Goal: Transaction & Acquisition: Purchase product/service

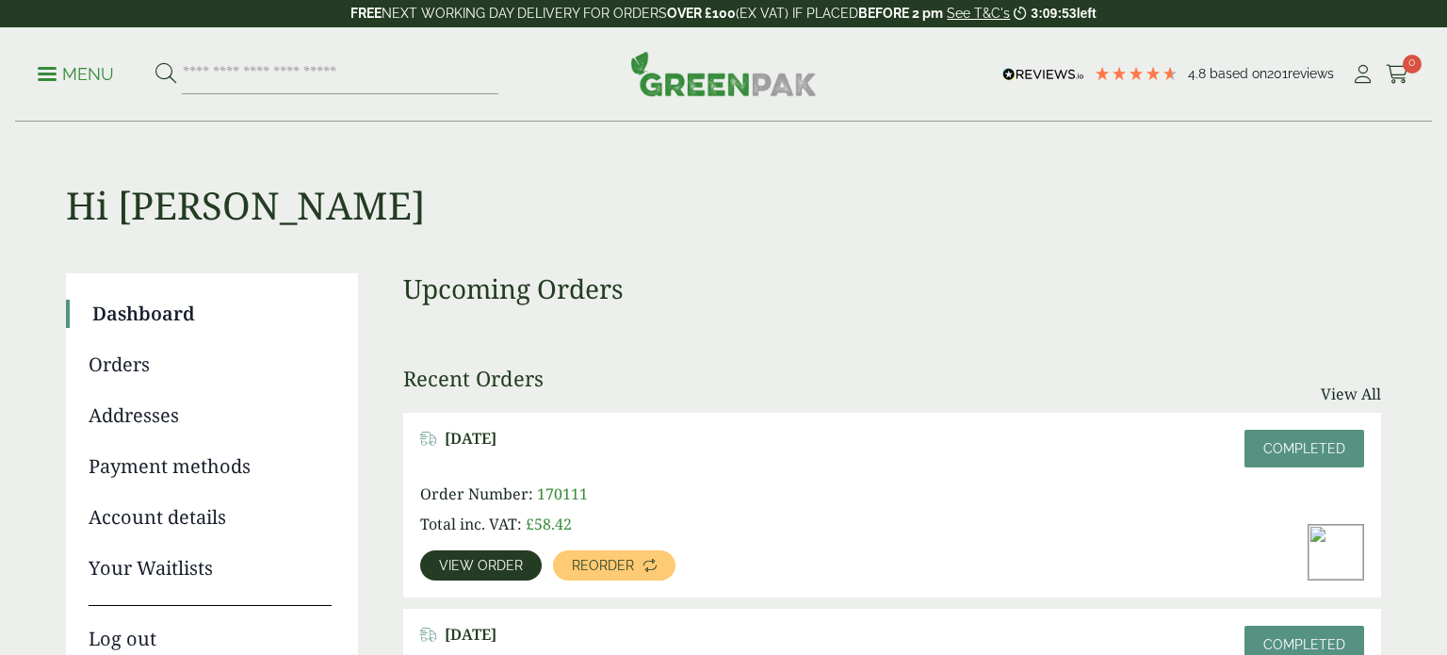
click at [60, 79] on p "Menu" at bounding box center [76, 74] width 76 height 23
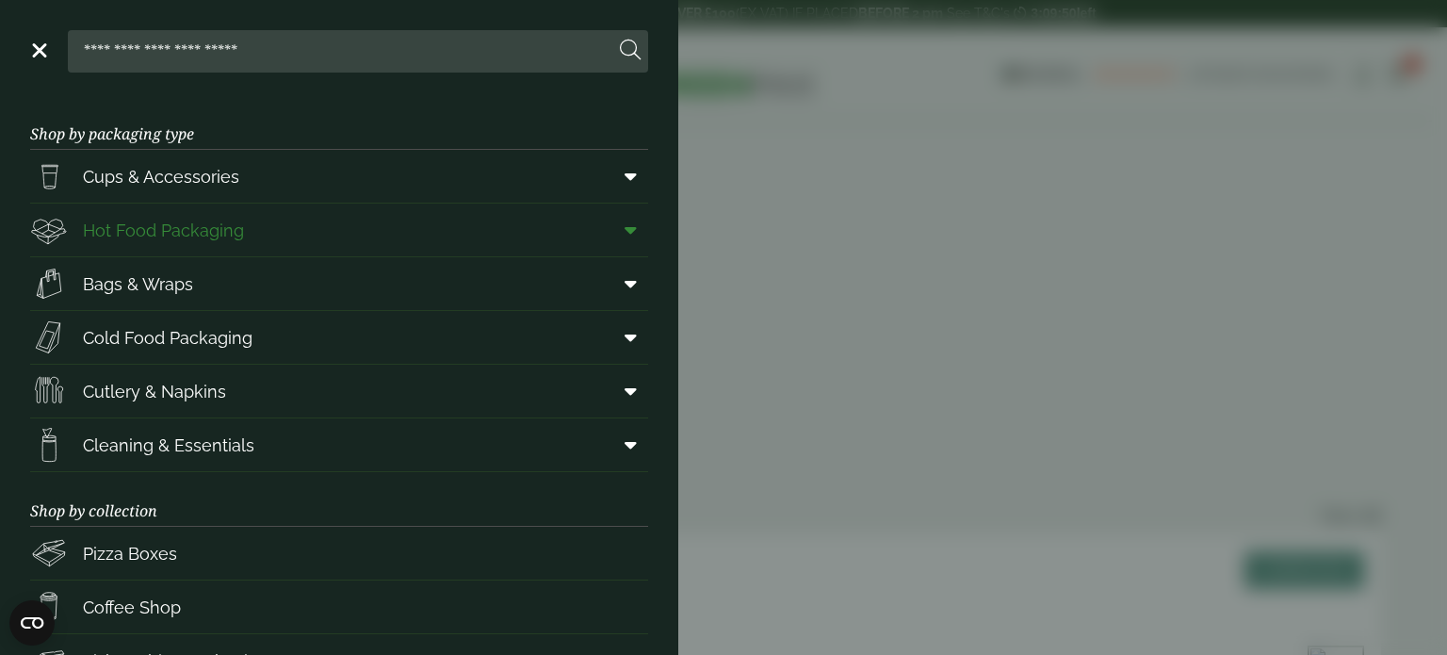
click at [619, 227] on span at bounding box center [627, 230] width 42 height 36
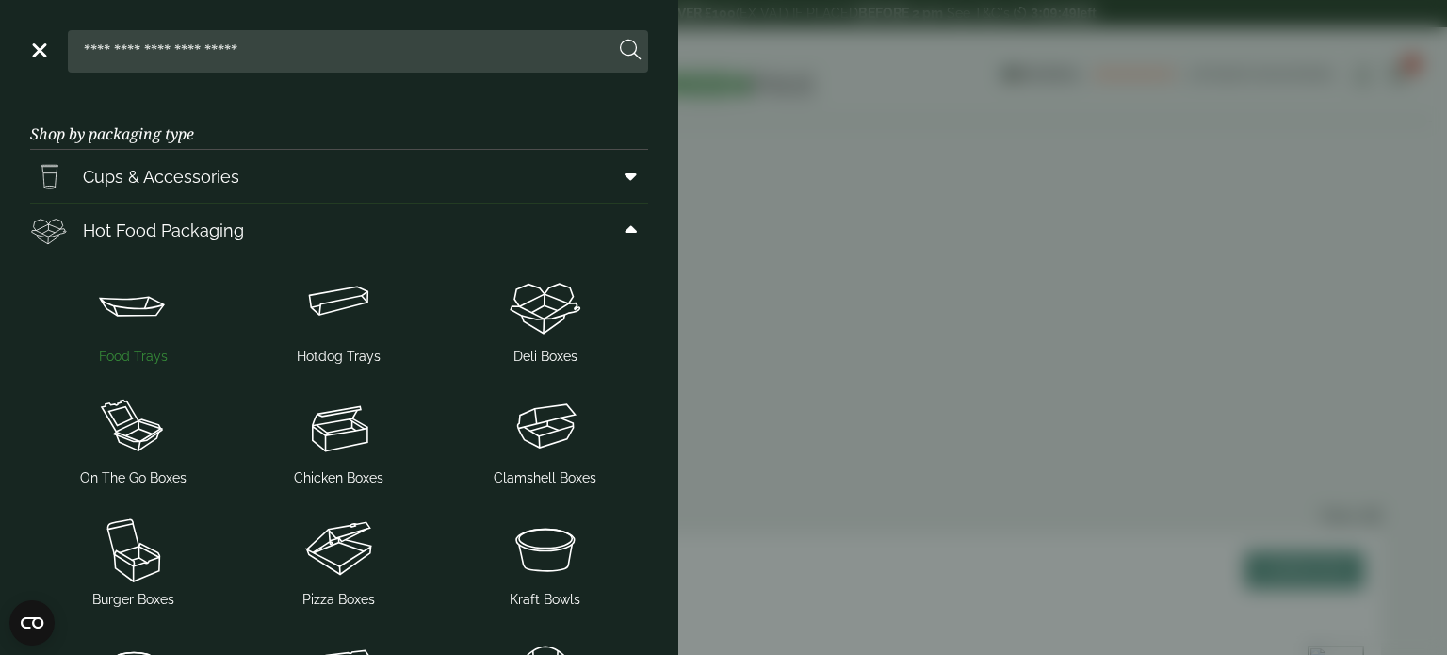
click at [121, 318] on img at bounding box center [133, 305] width 191 height 75
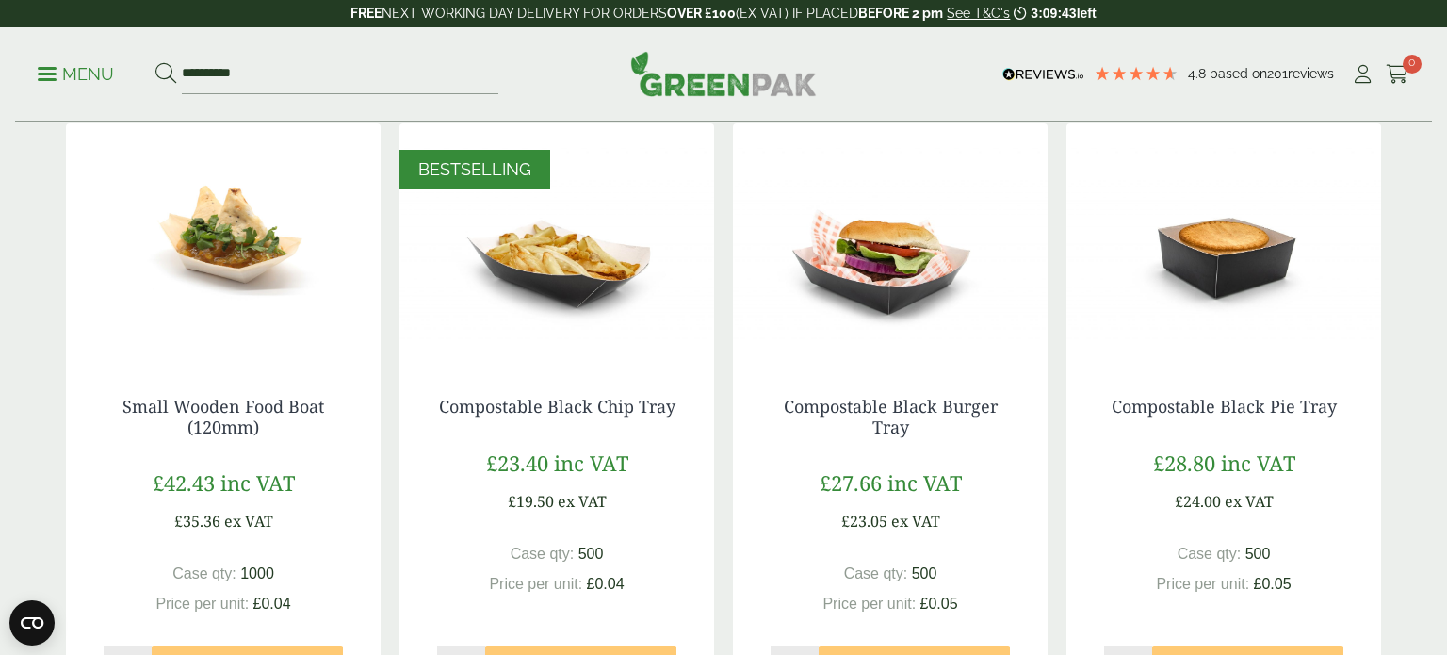
scroll to position [1157, 0]
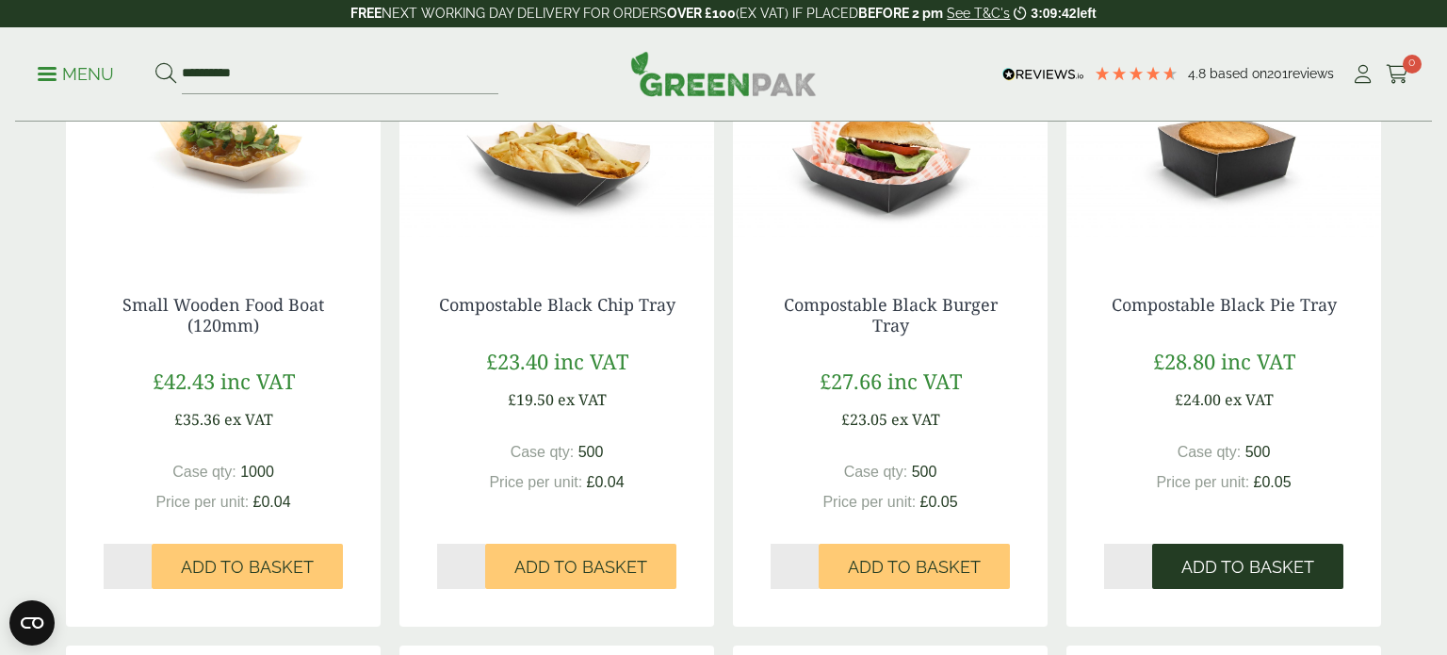
click at [1263, 548] on button "Add to Basket" at bounding box center [1247, 566] width 191 height 45
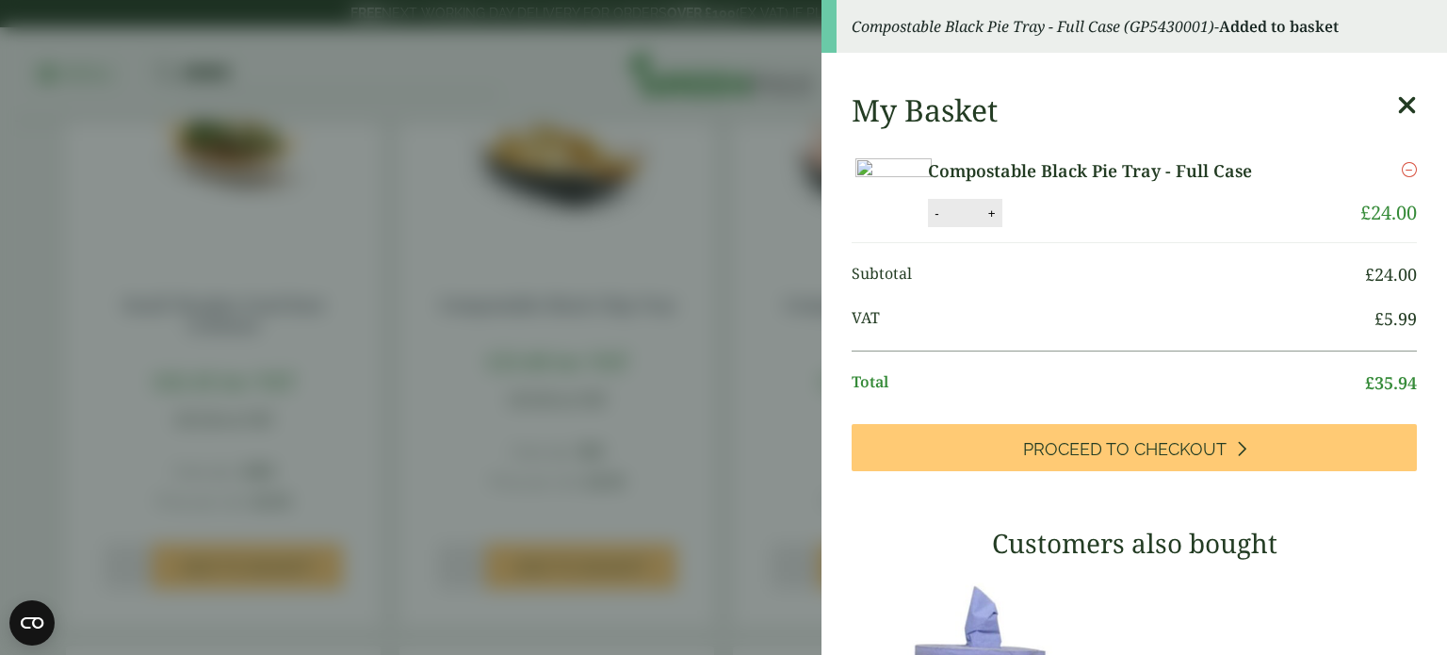
click at [786, 242] on aside "Compostable Black Pie Tray - Full Case (GP5430001) - Added to basket My Basket …" at bounding box center [723, 327] width 1447 height 655
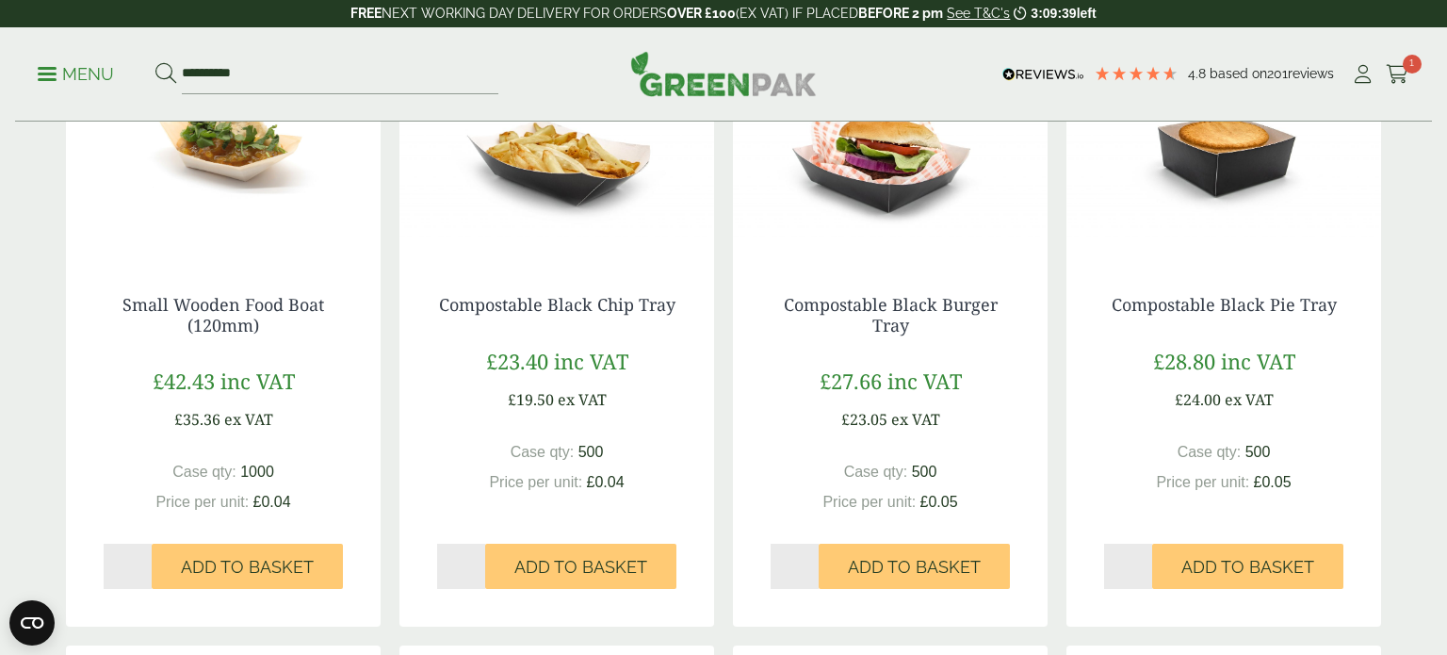
scroll to position [0, 0]
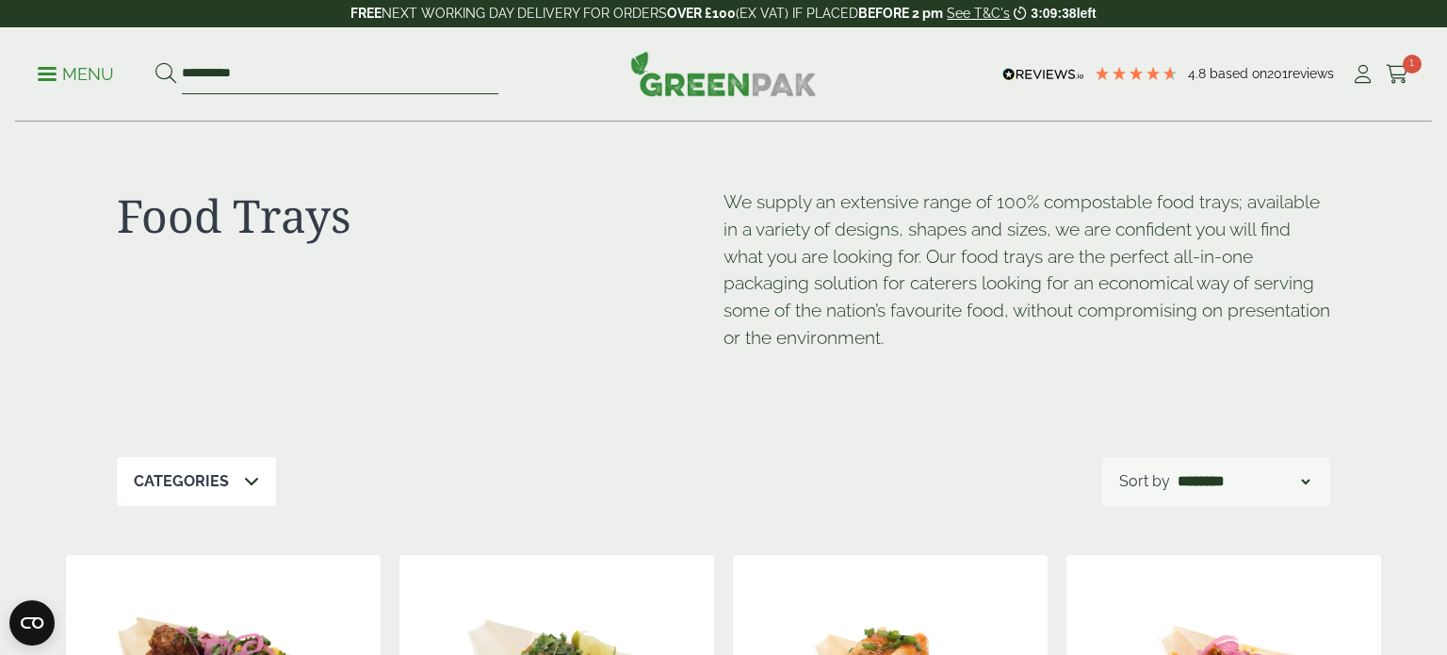
click at [304, 75] on input "**********" at bounding box center [340, 75] width 317 height 40
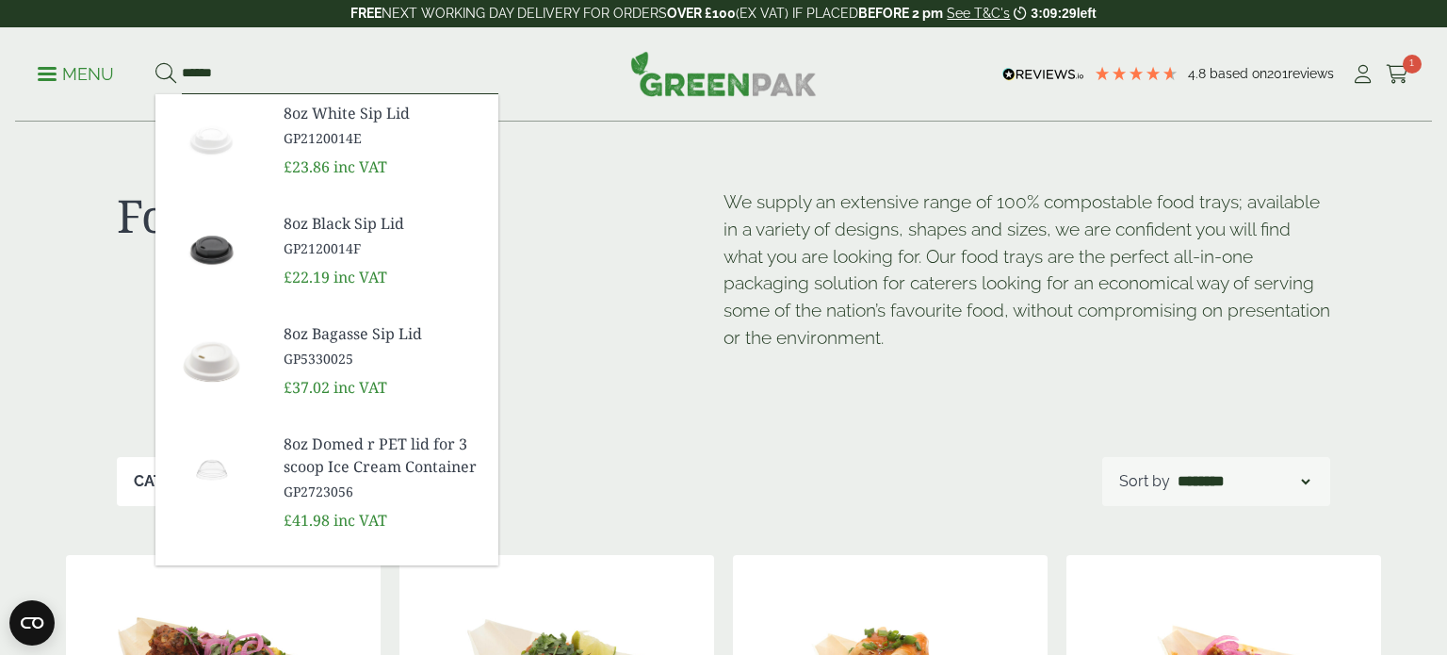
type input "******"
click at [326, 241] on span "GP2120014F" at bounding box center [384, 248] width 200 height 20
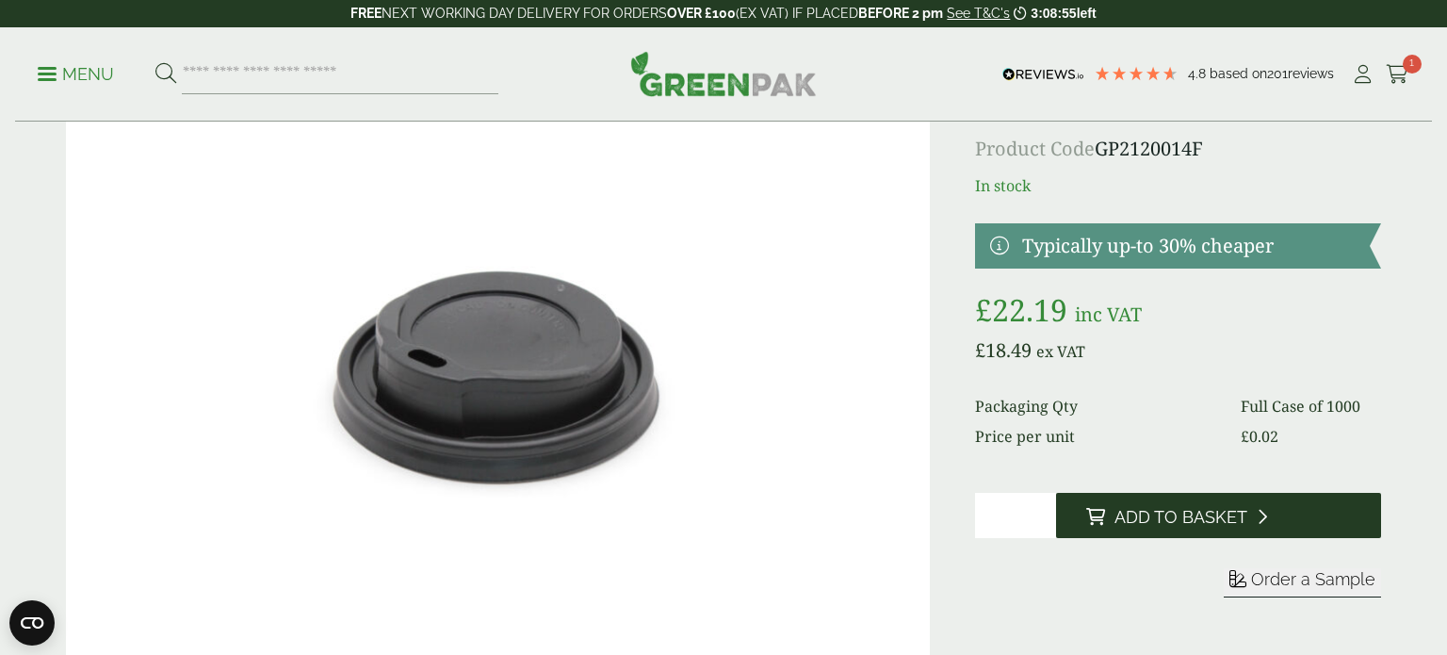
click at [1230, 513] on span "Add to Basket" at bounding box center [1181, 517] width 133 height 21
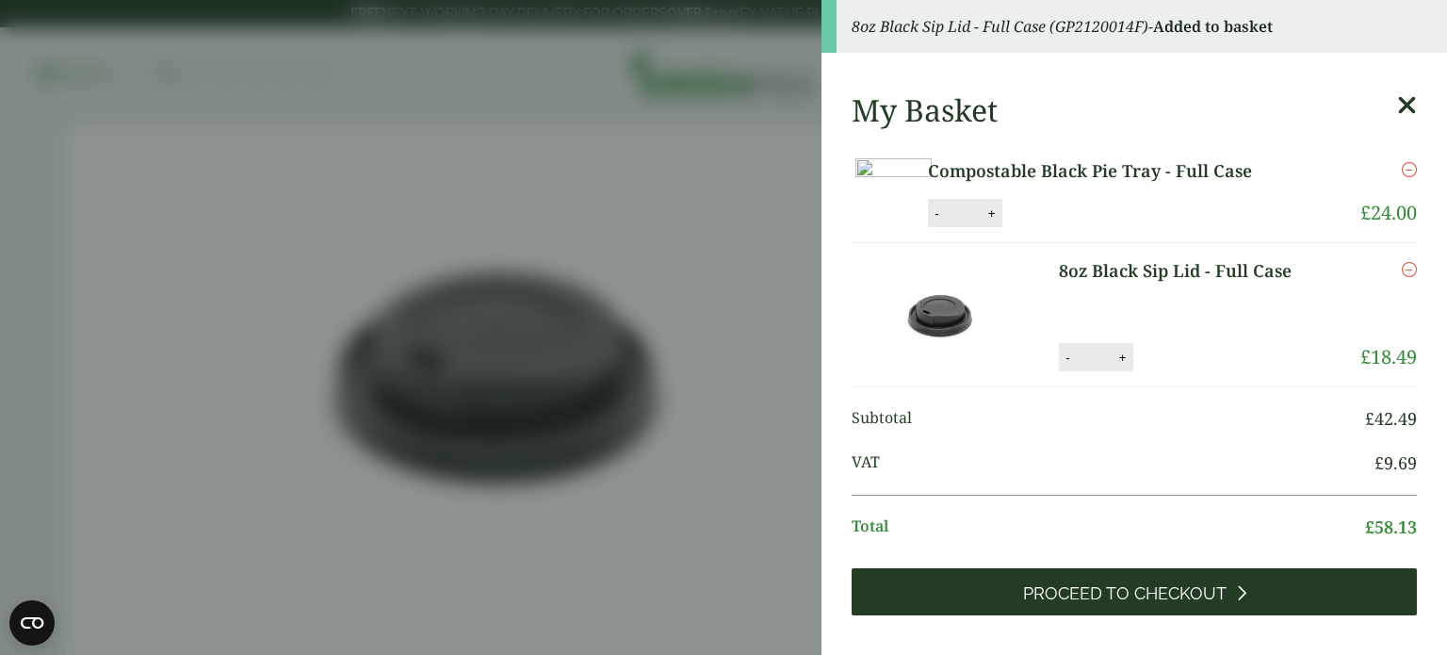
click at [1212, 604] on span "Proceed to Checkout" at bounding box center [1124, 593] width 203 height 21
